Goal: Task Accomplishment & Management: Complete application form

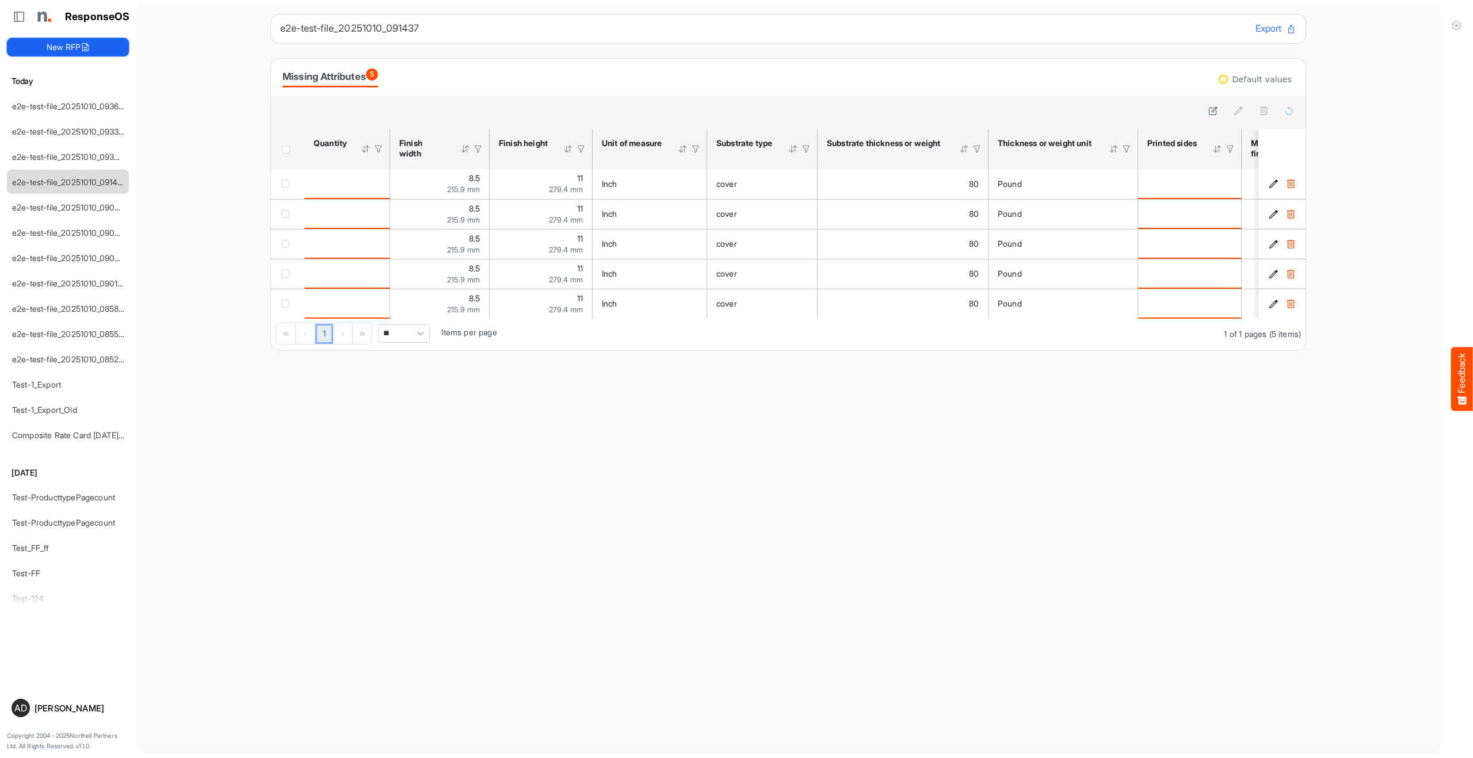
click at [92, 43] on button "New RFP" at bounding box center [68, 47] width 122 height 18
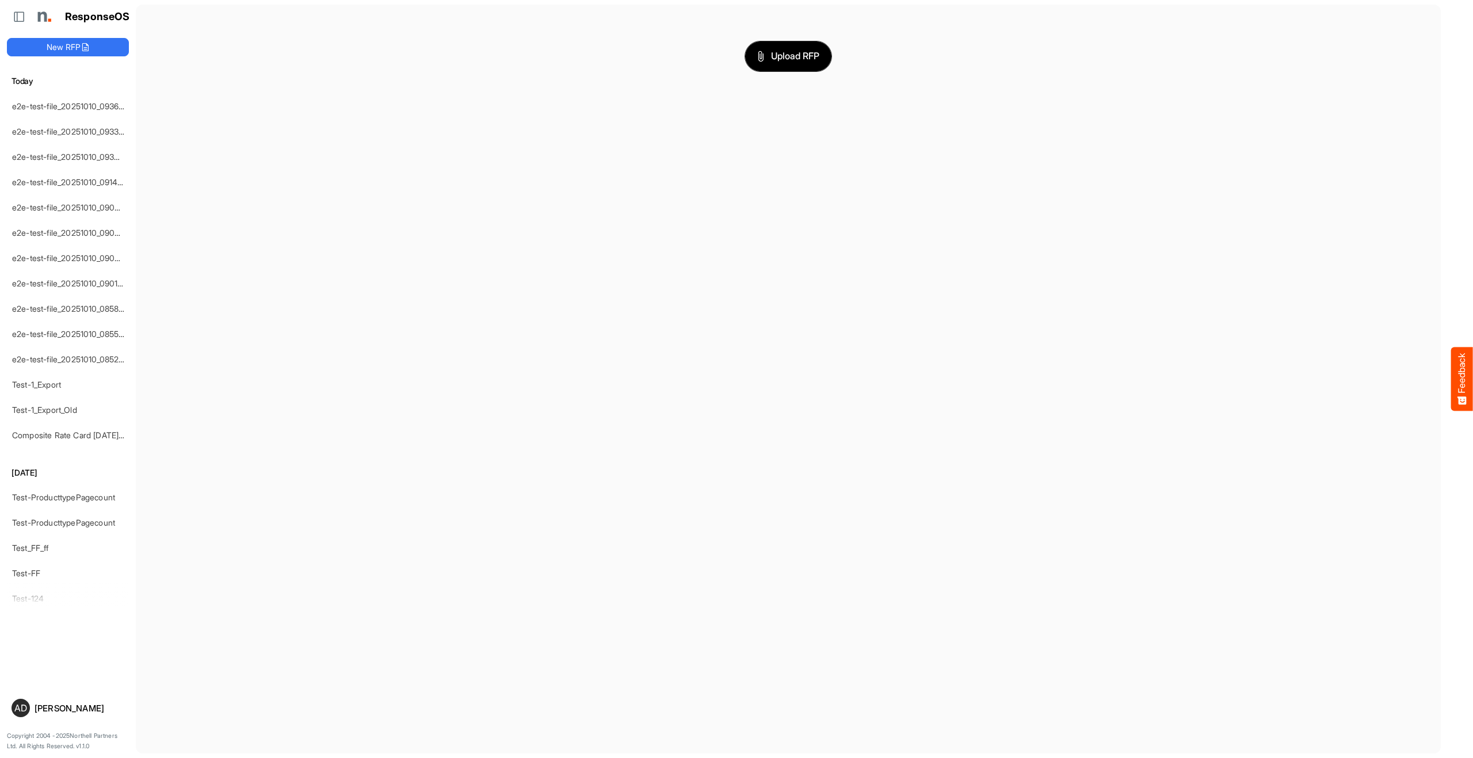
click at [803, 60] on span "Upload RFP" at bounding box center [788, 56] width 62 height 15
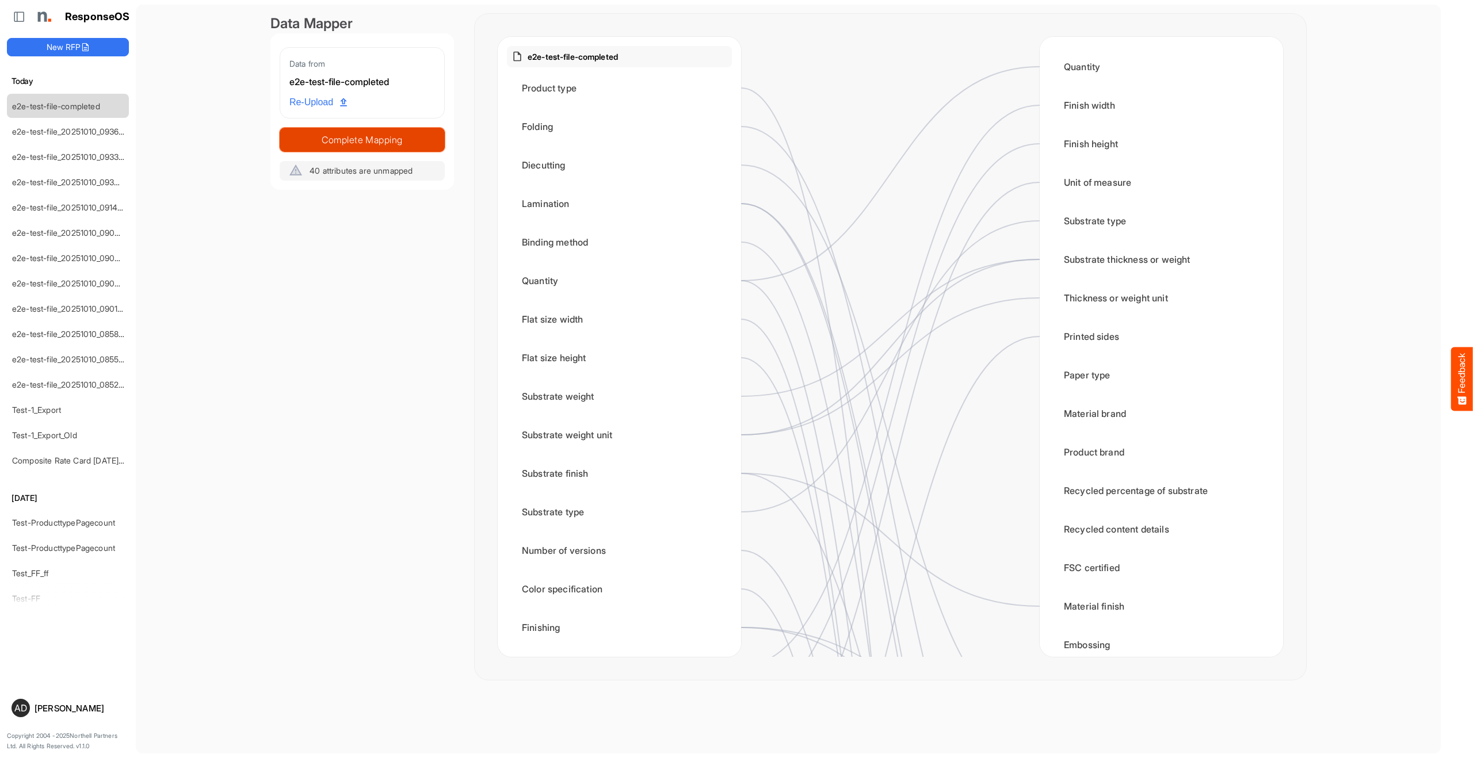
click at [422, 129] on button "Complete Mapping" at bounding box center [362, 140] width 165 height 24
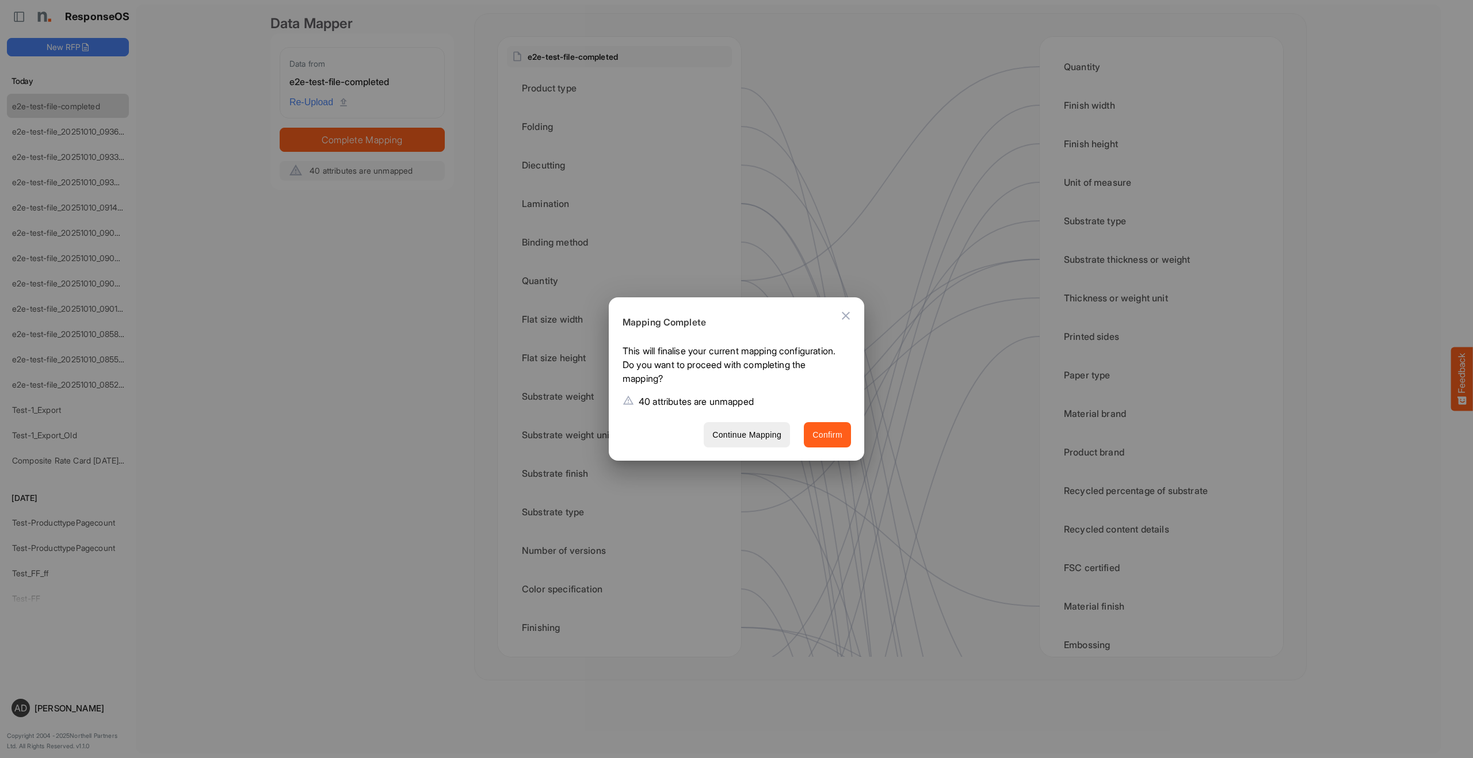
click at [821, 431] on span "Confirm" at bounding box center [827, 435] width 30 height 14
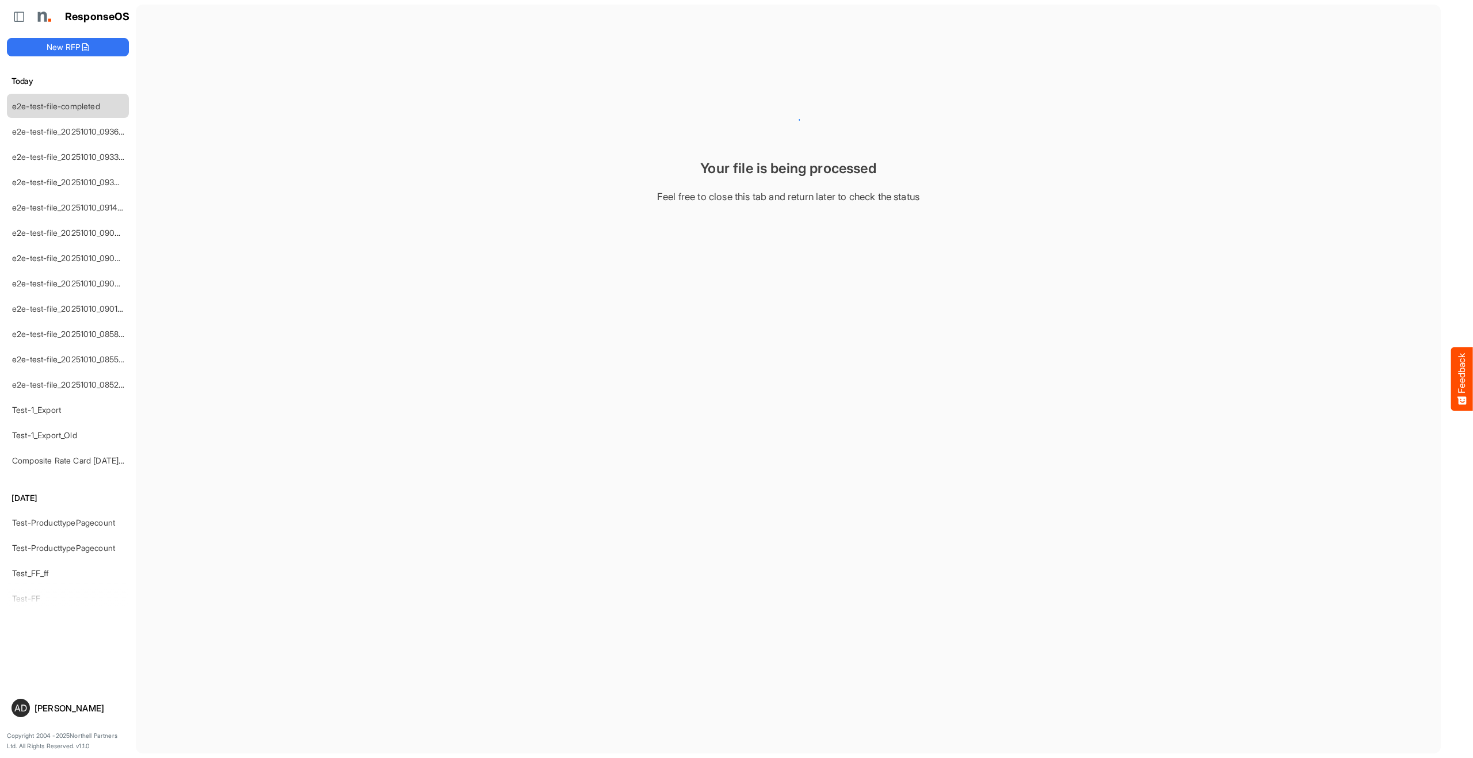
click at [451, 357] on main "Your file is being processed Feel free to close this tab and return later to ch…" at bounding box center [788, 379] width 1305 height 749
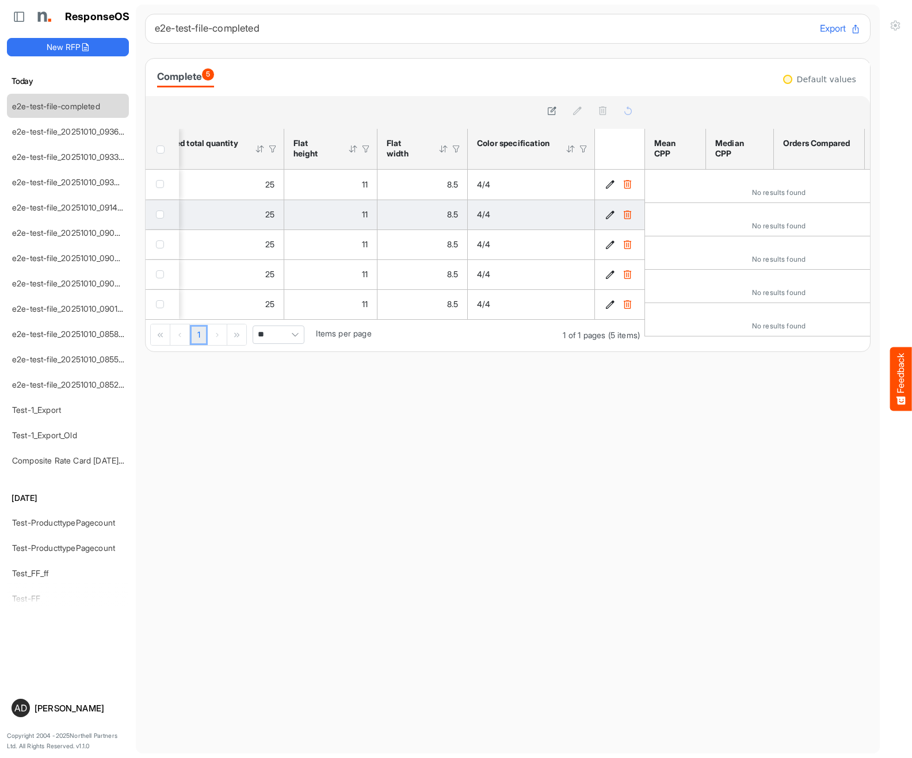
scroll to position [0, 1848]
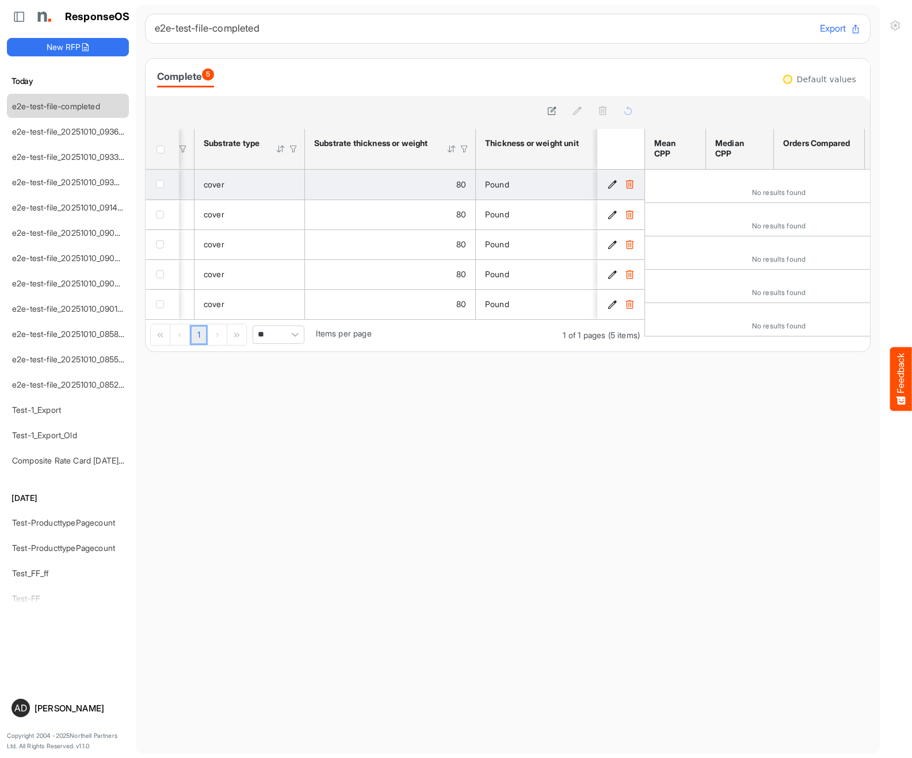
click at [605, 182] on td "254a6988-b1f6-485a-b86c-d1ba4a4d92cd is template cell Column Header" at bounding box center [621, 185] width 49 height 30
click at [610, 183] on icon "254a6988-b1f6-485a-b86c-d1ba4a4d92cd is template cell Column Header" at bounding box center [613, 184] width 10 height 10
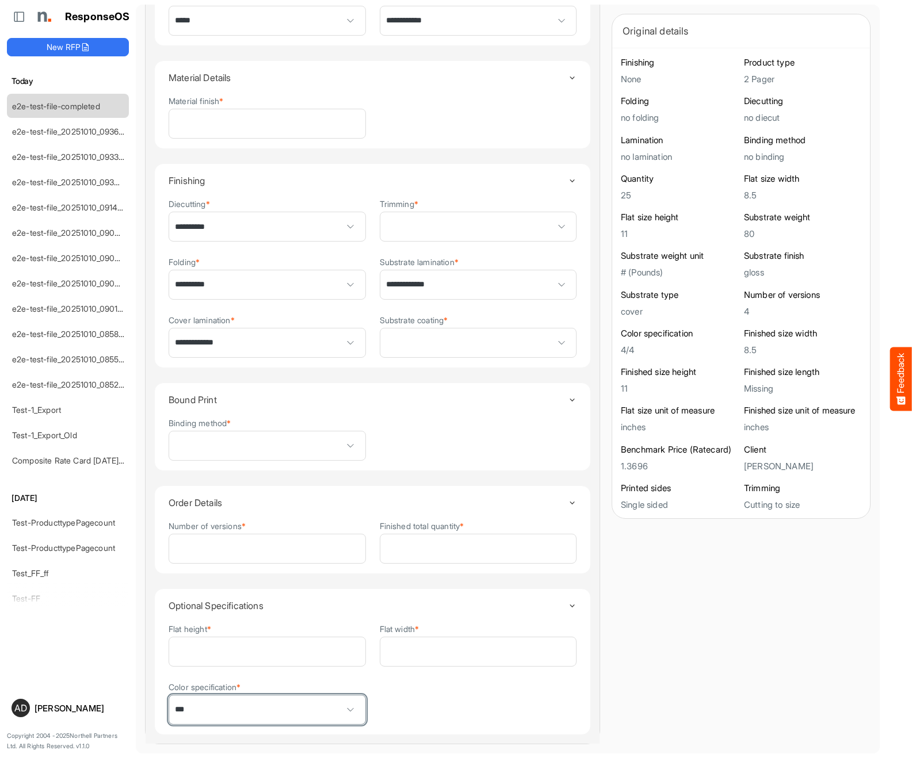
click at [273, 712] on span "***" at bounding box center [267, 710] width 196 height 29
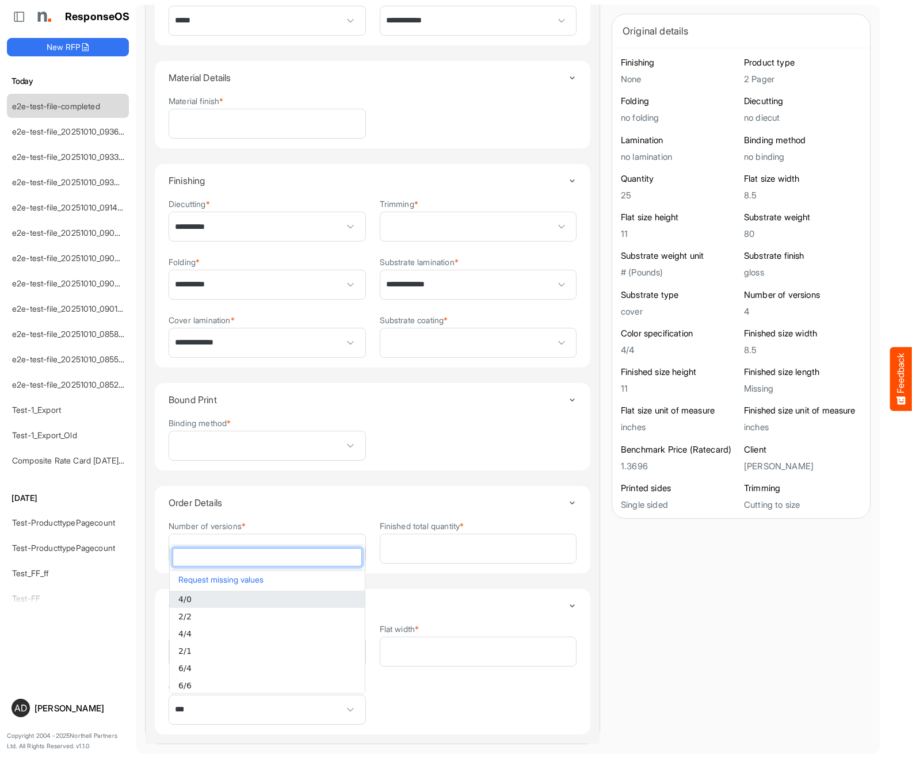
click at [236, 606] on li "4/0" at bounding box center [267, 599] width 195 height 17
type input "***"
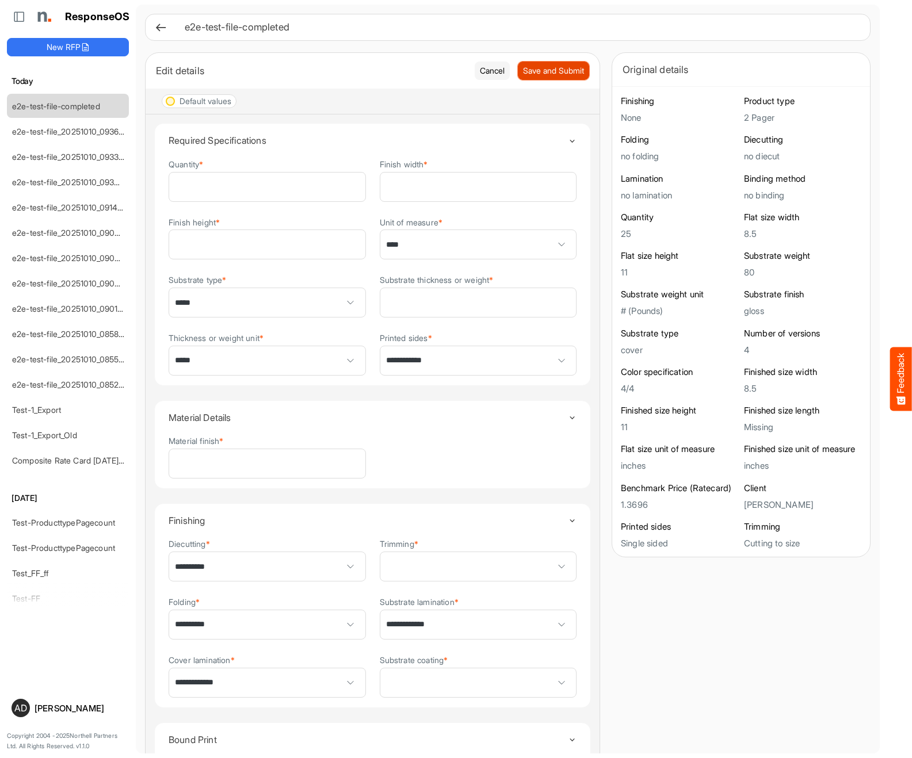
click at [537, 73] on span "Save and Submit" at bounding box center [553, 70] width 61 height 13
